Goal: Information Seeking & Learning: Stay updated

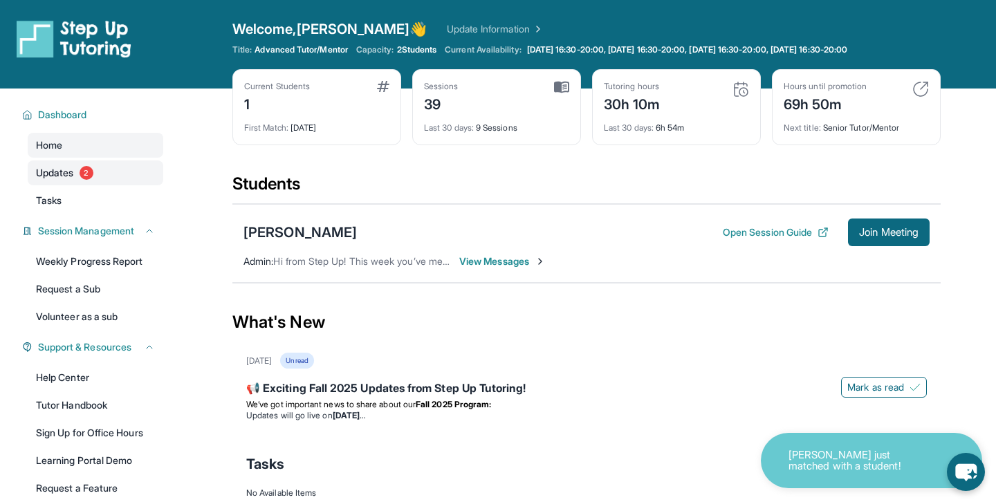
click at [51, 172] on span "Updates" at bounding box center [55, 173] width 38 height 14
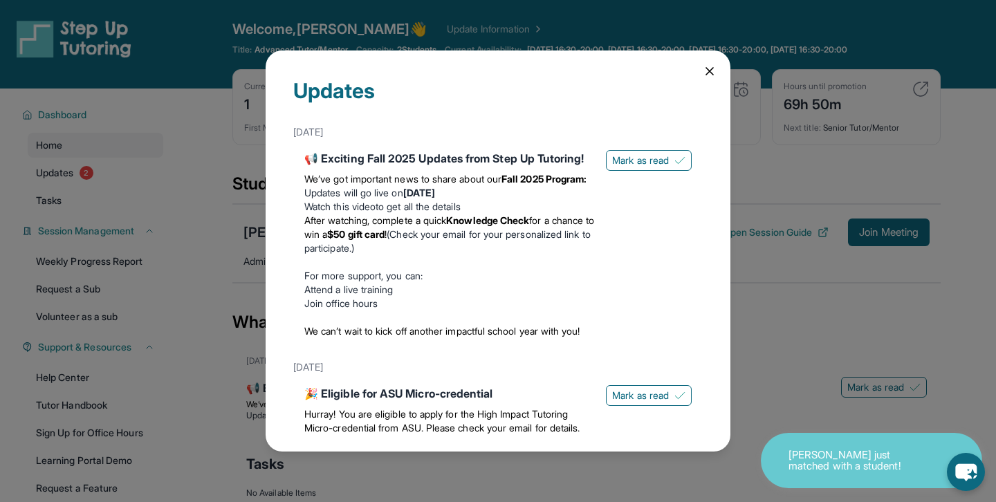
click at [826, 313] on div "Updates [DATE] 📢 Exciting Fall 2025 Updates from Step Up Tutoring! We’ve got im…" at bounding box center [498, 251] width 996 height 502
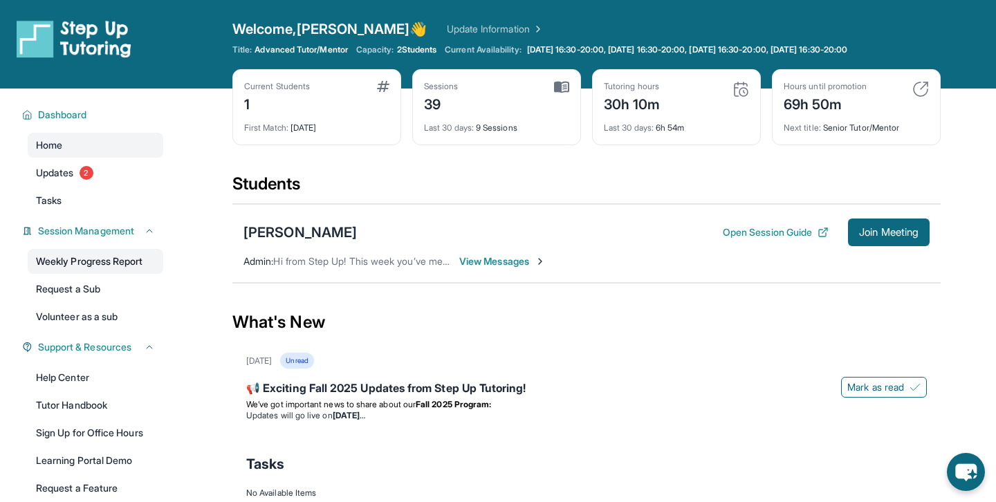
click at [136, 260] on link "Weekly Progress Report" at bounding box center [96, 261] width 136 height 25
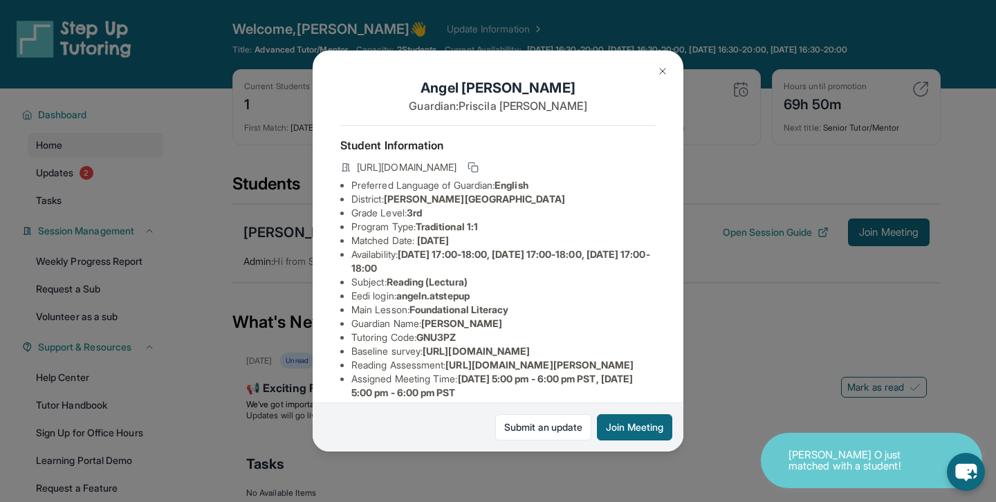
scroll to position [219, 0]
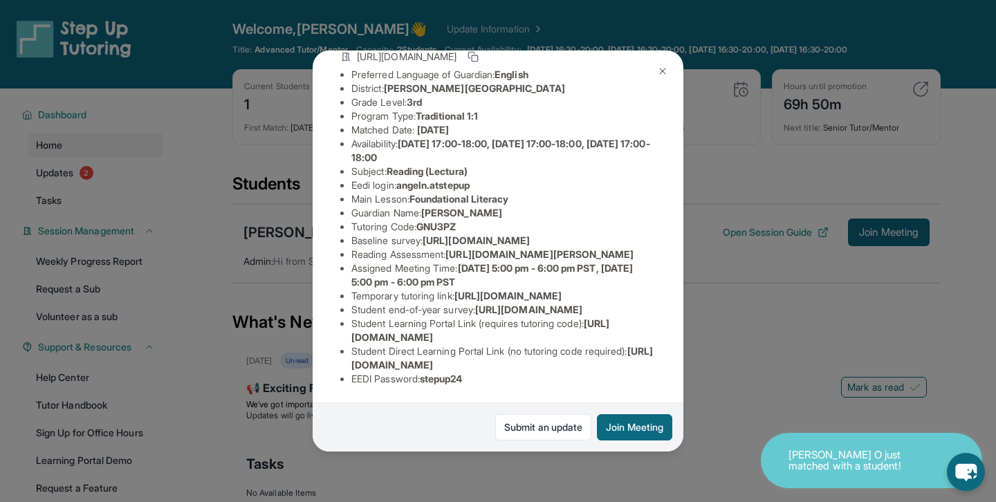
click at [100, 183] on div "[PERSON_NAME] Guardian: [PERSON_NAME] Student Information [URL][DOMAIN_NAME] Pr…" at bounding box center [498, 251] width 996 height 502
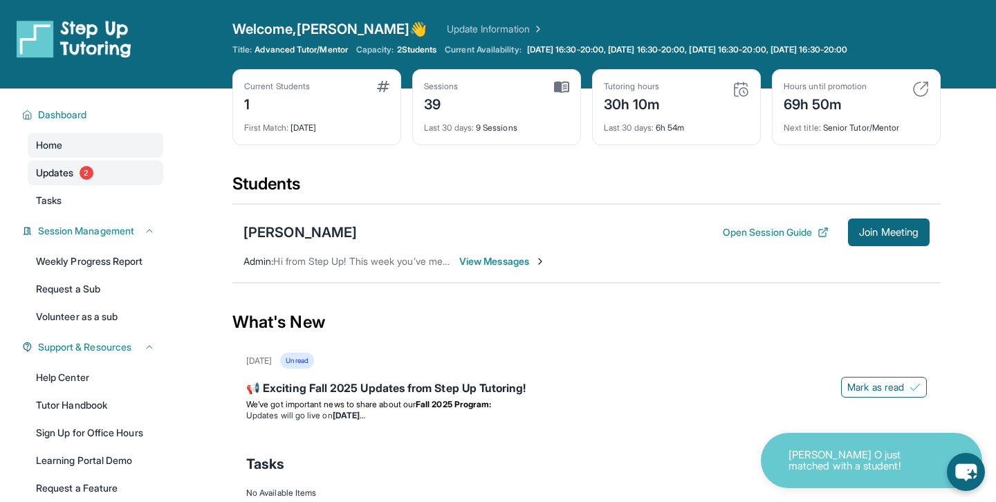
click at [96, 171] on link "Updates 2" at bounding box center [96, 172] width 136 height 25
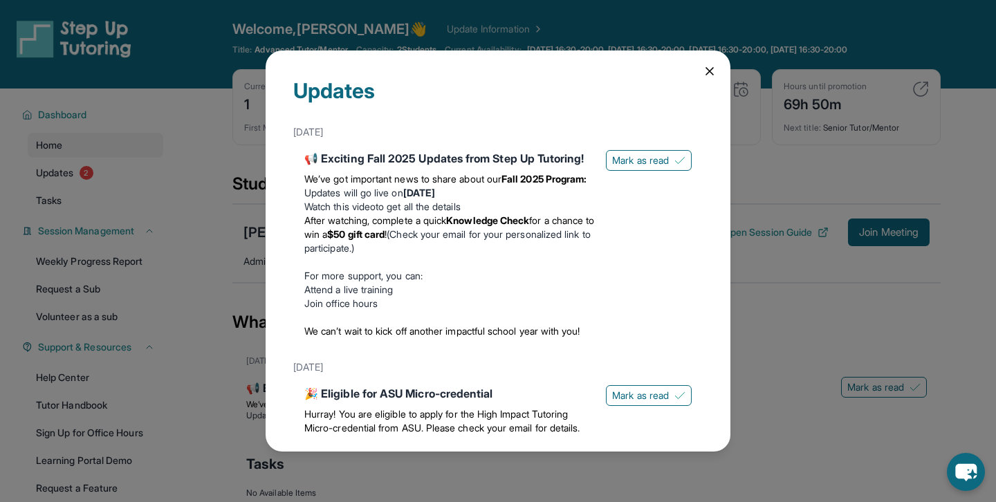
drag, startPoint x: 709, startPoint y: 70, endPoint x: 746, endPoint y: 161, distance: 98.6
click at [746, 161] on div "Updates [DATE] 📢 Exciting Fall 2025 Updates from Step Up Tutoring! We’ve got im…" at bounding box center [498, 251] width 996 height 502
